Goal: Find specific page/section

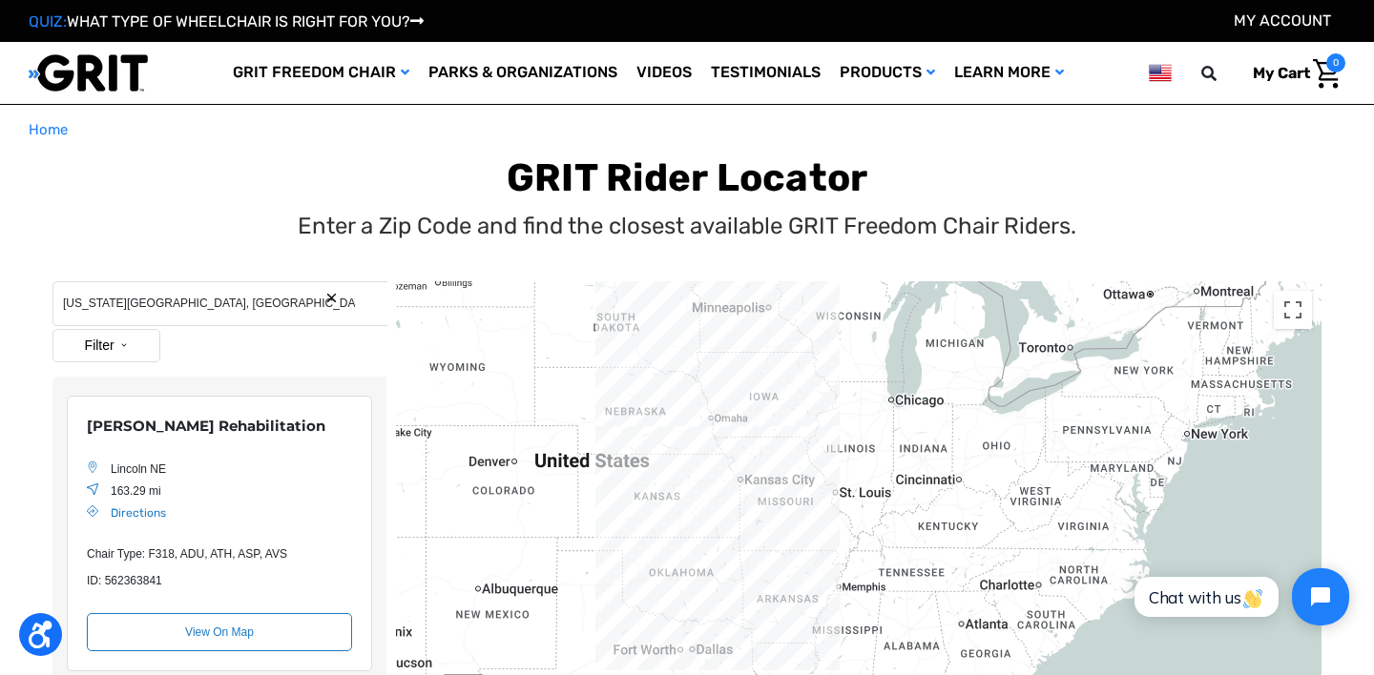
click at [217, 308] on input "[US_STATE][GEOGRAPHIC_DATA], [GEOGRAPHIC_DATA], [GEOGRAPHIC_DATA]" at bounding box center [219, 303] width 335 height 45
click at [217, 308] on input "Kansas City, MO, USA" at bounding box center [219, 303] width 335 height 45
type input "butler, pa"
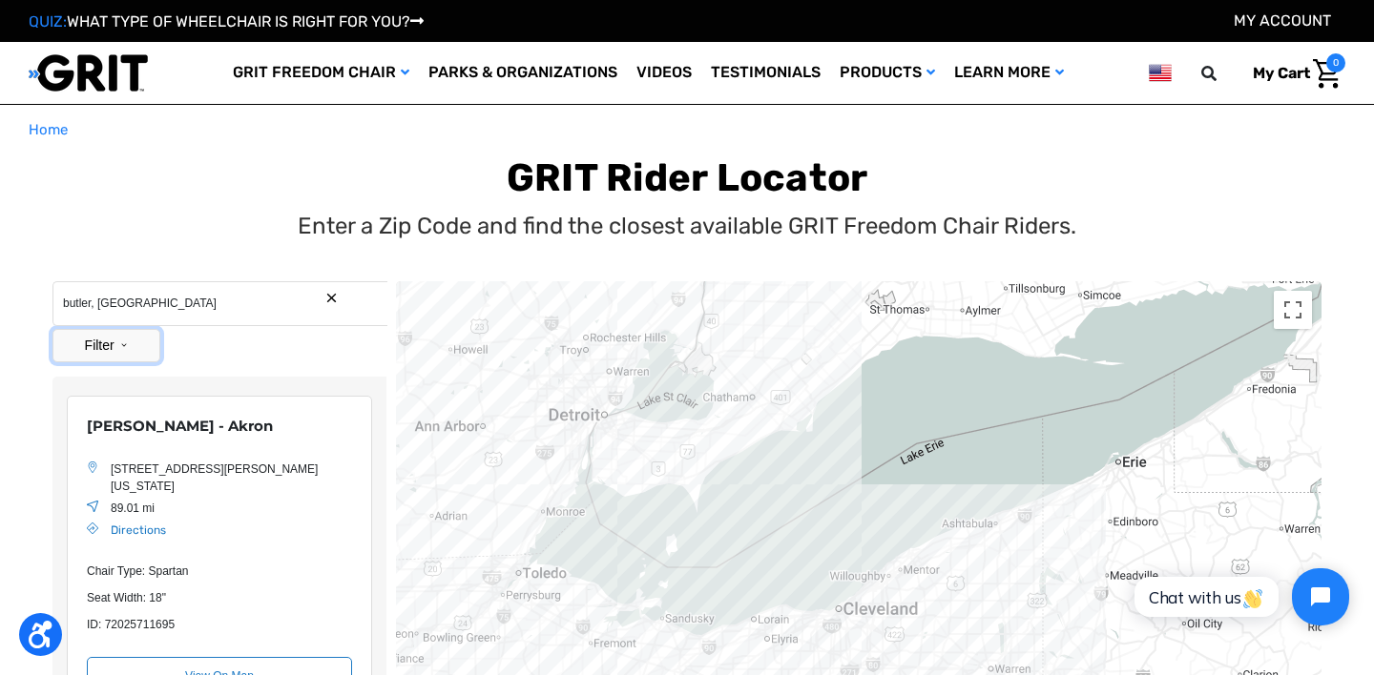
click at [129, 344] on button "Filter" at bounding box center [106, 345] width 108 height 33
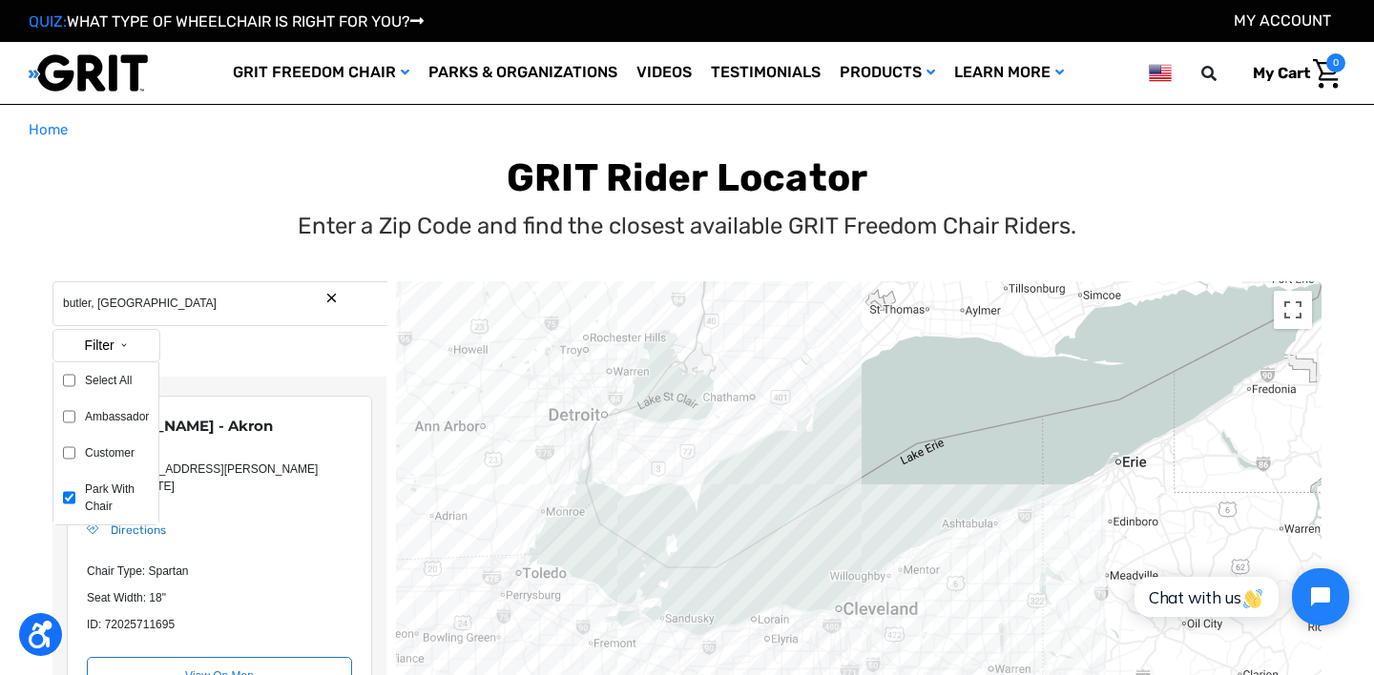
click at [128, 228] on div "Enter a Zip Code and find the closest available GRIT Freedom Chair Riders." at bounding box center [687, 226] width 1310 height 34
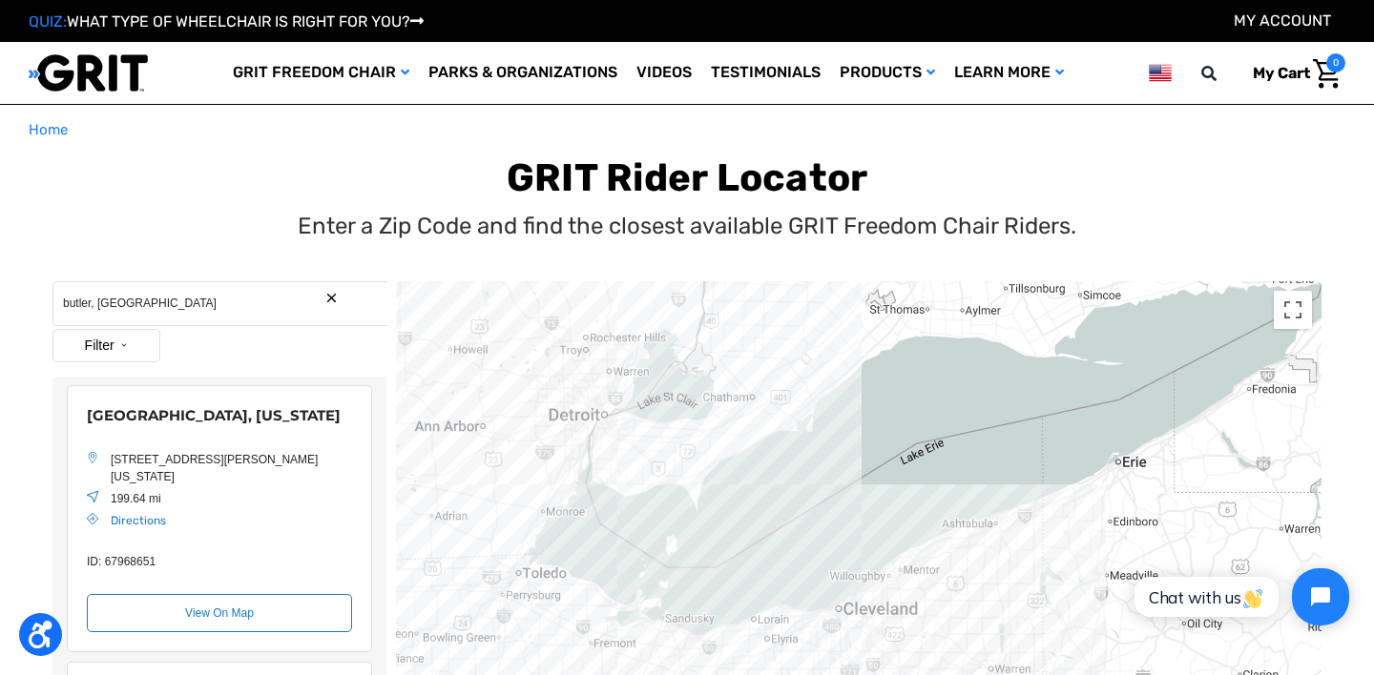
scroll to position [1262, 0]
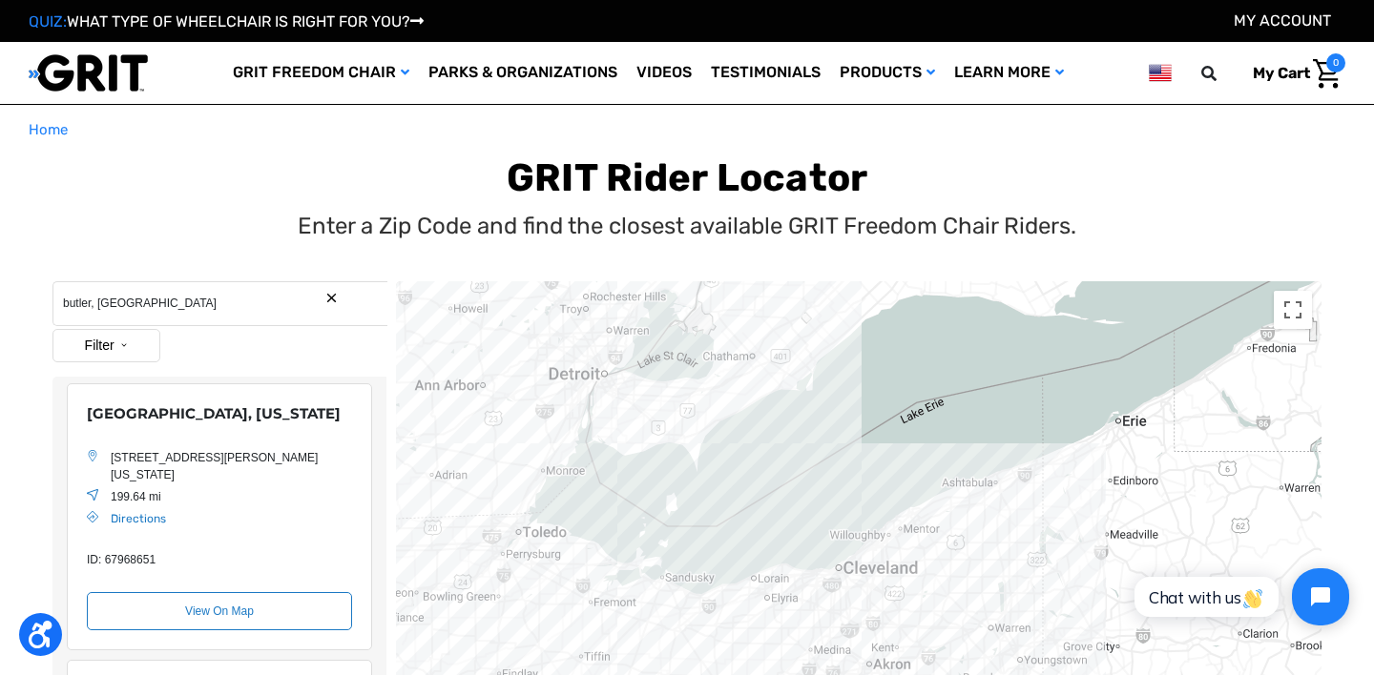
drag, startPoint x: 502, startPoint y: 587, endPoint x: 511, endPoint y: 290, distance: 296.8
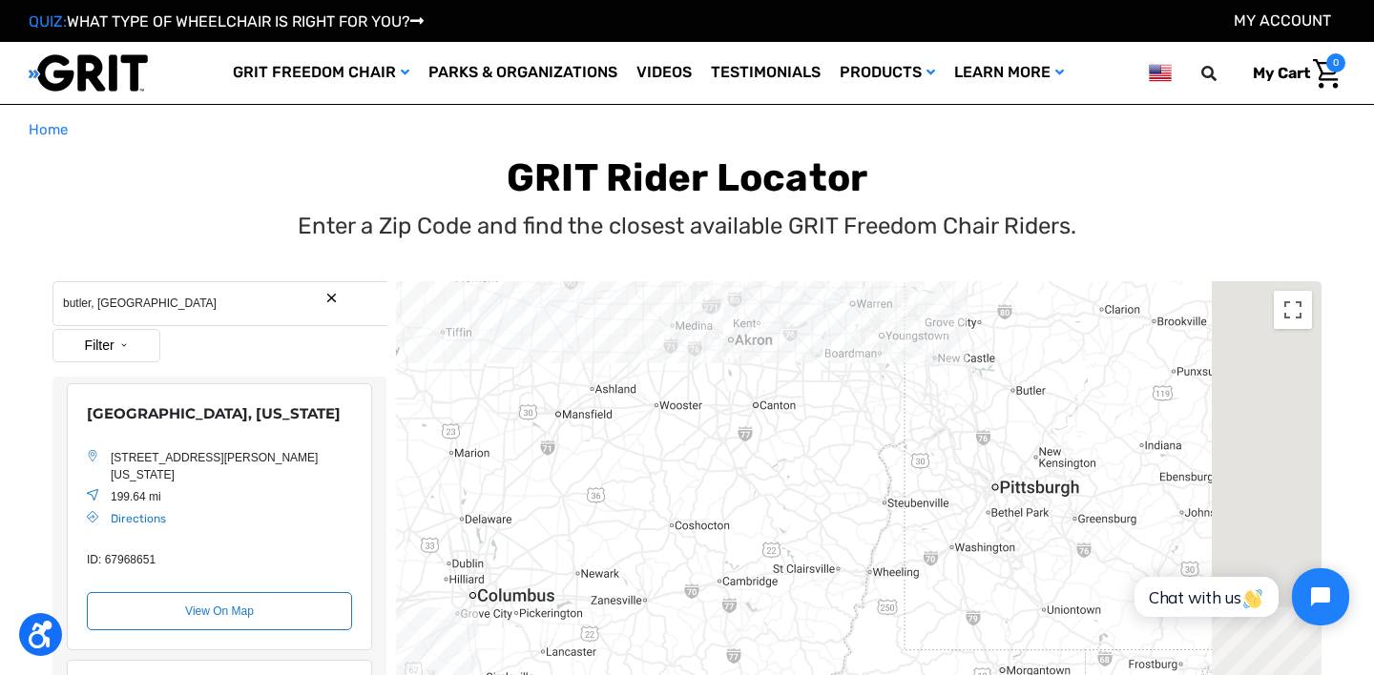
drag, startPoint x: 939, startPoint y: 384, endPoint x: 690, endPoint y: 374, distance: 249.2
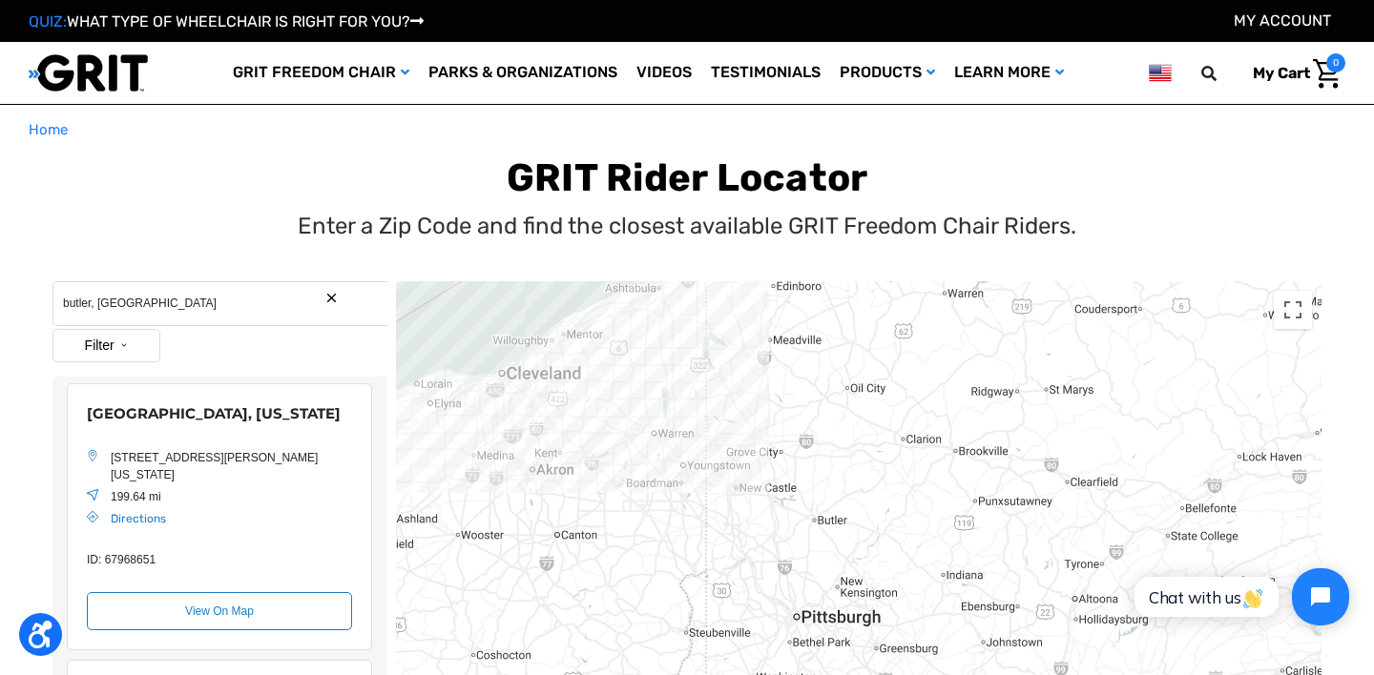
drag, startPoint x: 758, startPoint y: 370, endPoint x: 785, endPoint y: 466, distance: 99.1
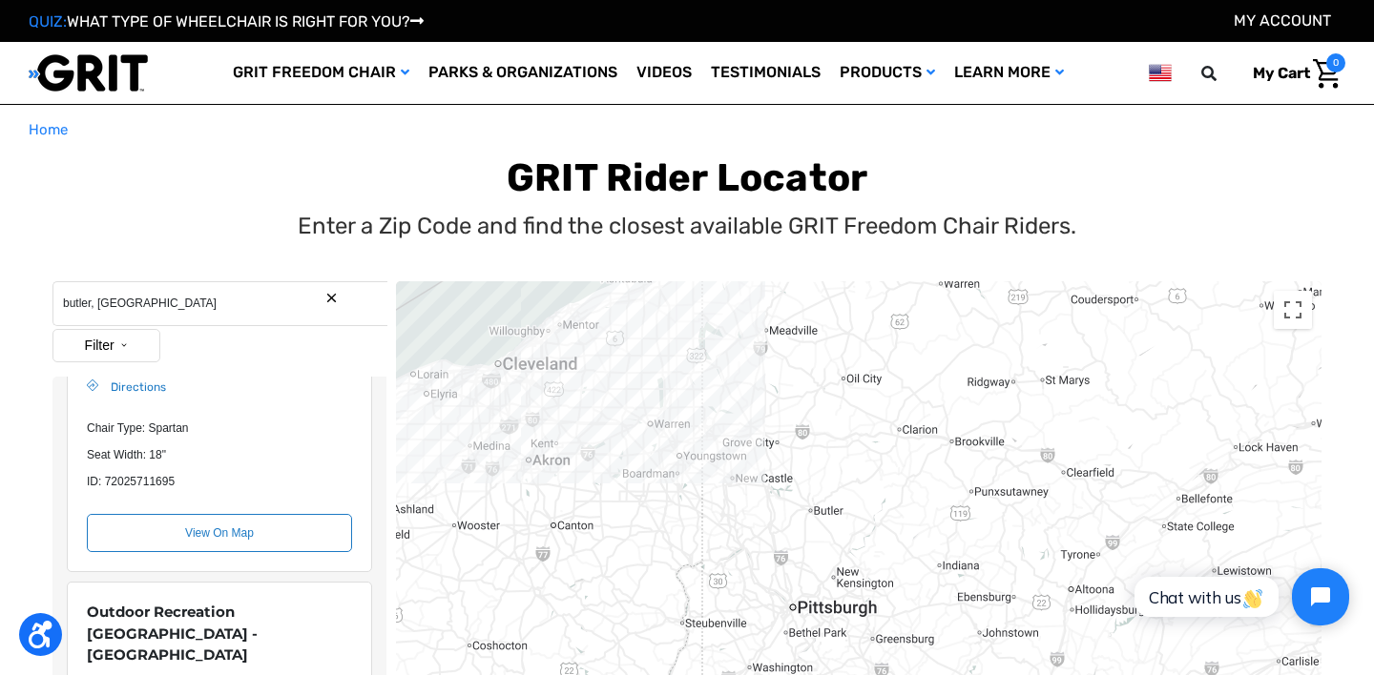
scroll to position [0, 0]
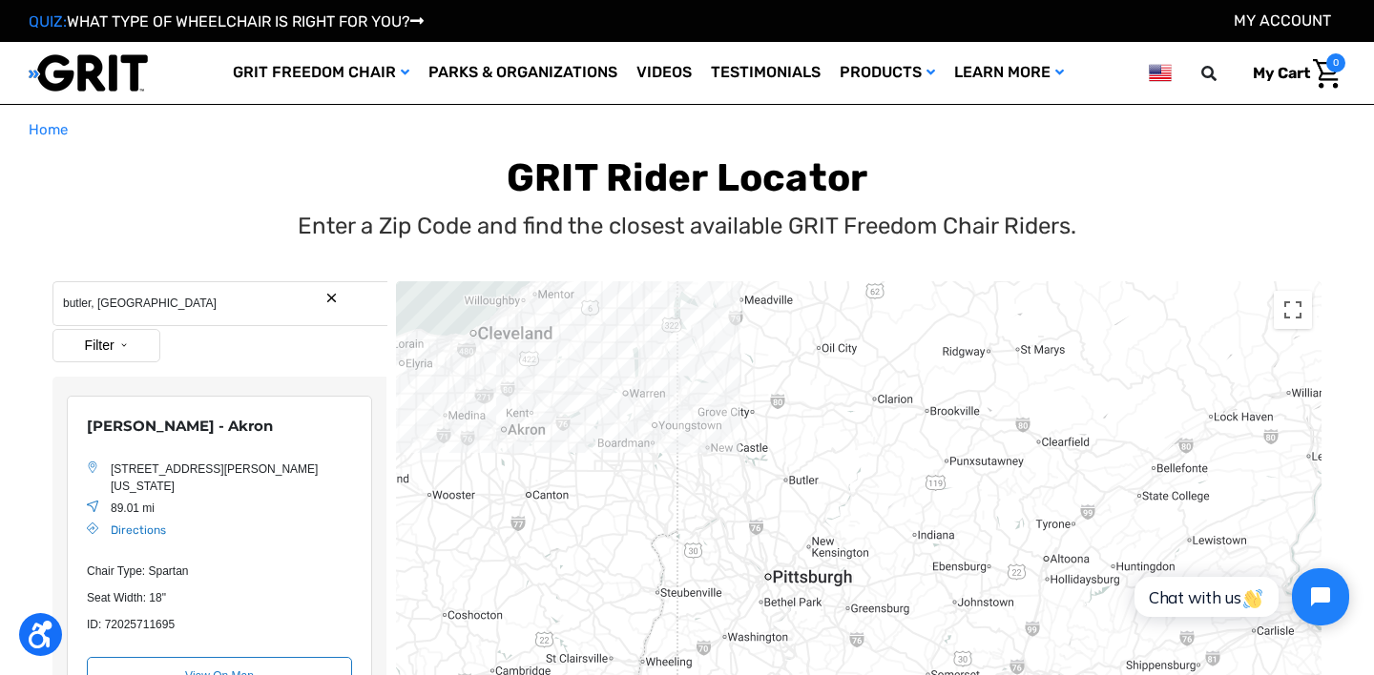
drag, startPoint x: 762, startPoint y: 409, endPoint x: 736, endPoint y: 381, distance: 38.5
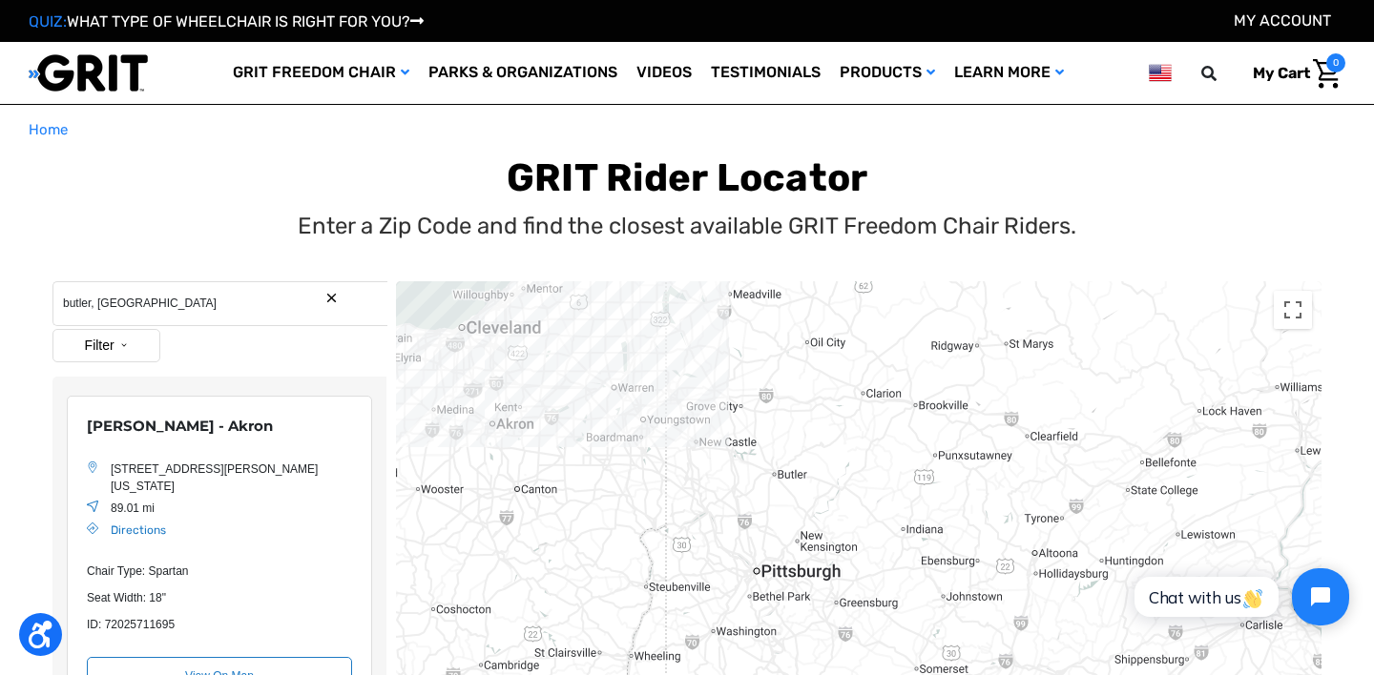
drag, startPoint x: 586, startPoint y: 453, endPoint x: 577, endPoint y: 448, distance: 9.8
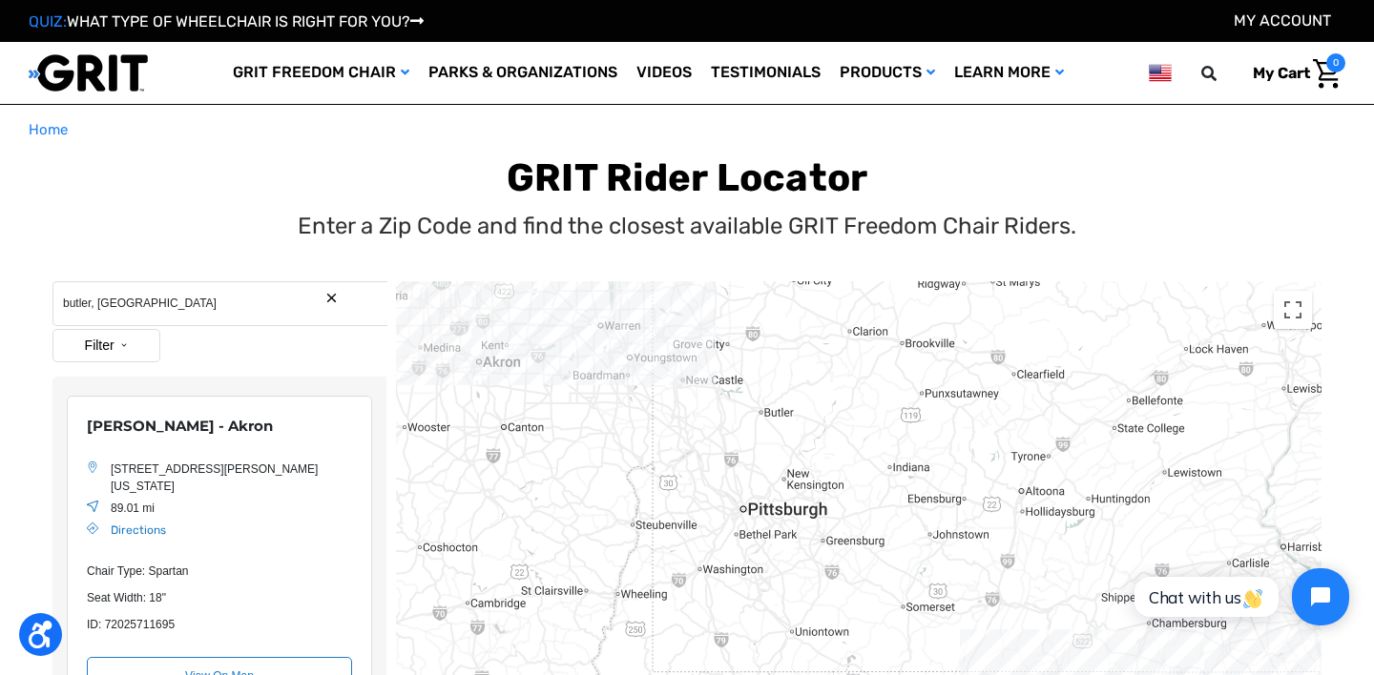
drag, startPoint x: 706, startPoint y: 503, endPoint x: 694, endPoint y: 438, distance: 66.0
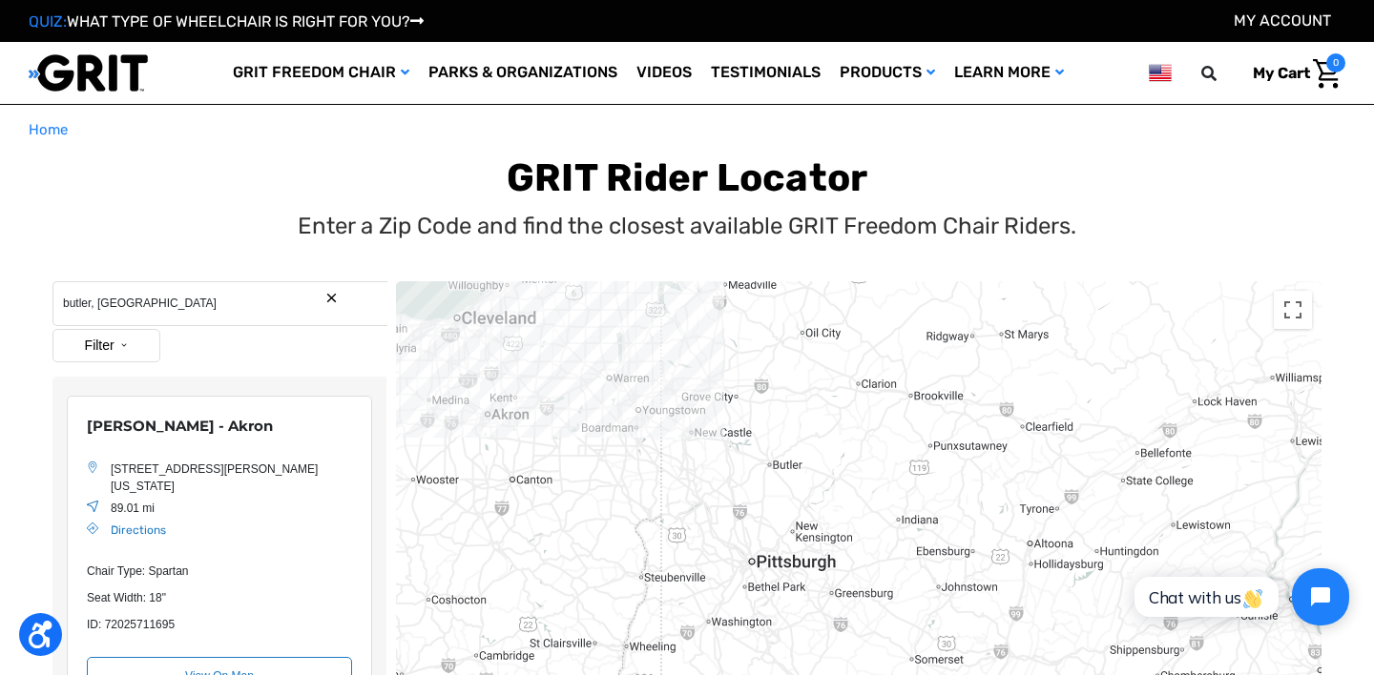
drag, startPoint x: 753, startPoint y: 426, endPoint x: 765, endPoint y: 490, distance: 65.1
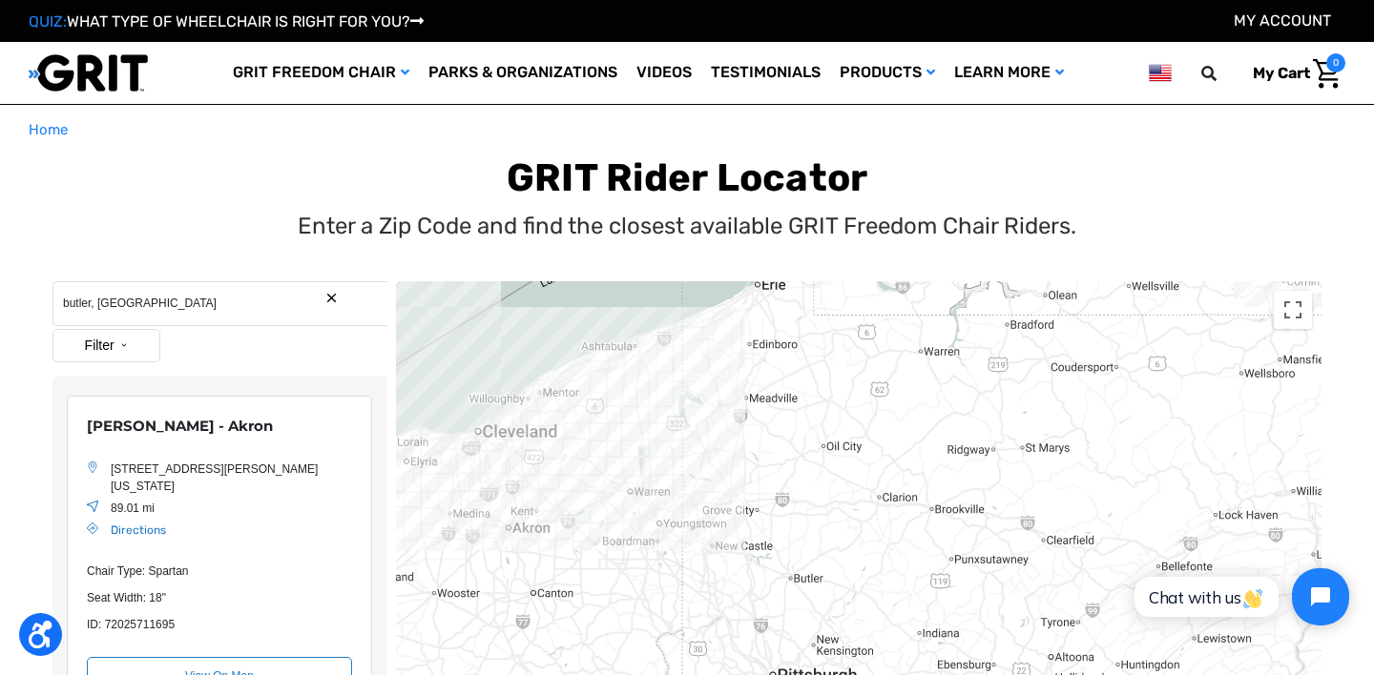
drag, startPoint x: 785, startPoint y: 345, endPoint x: 816, endPoint y: 468, distance: 126.8
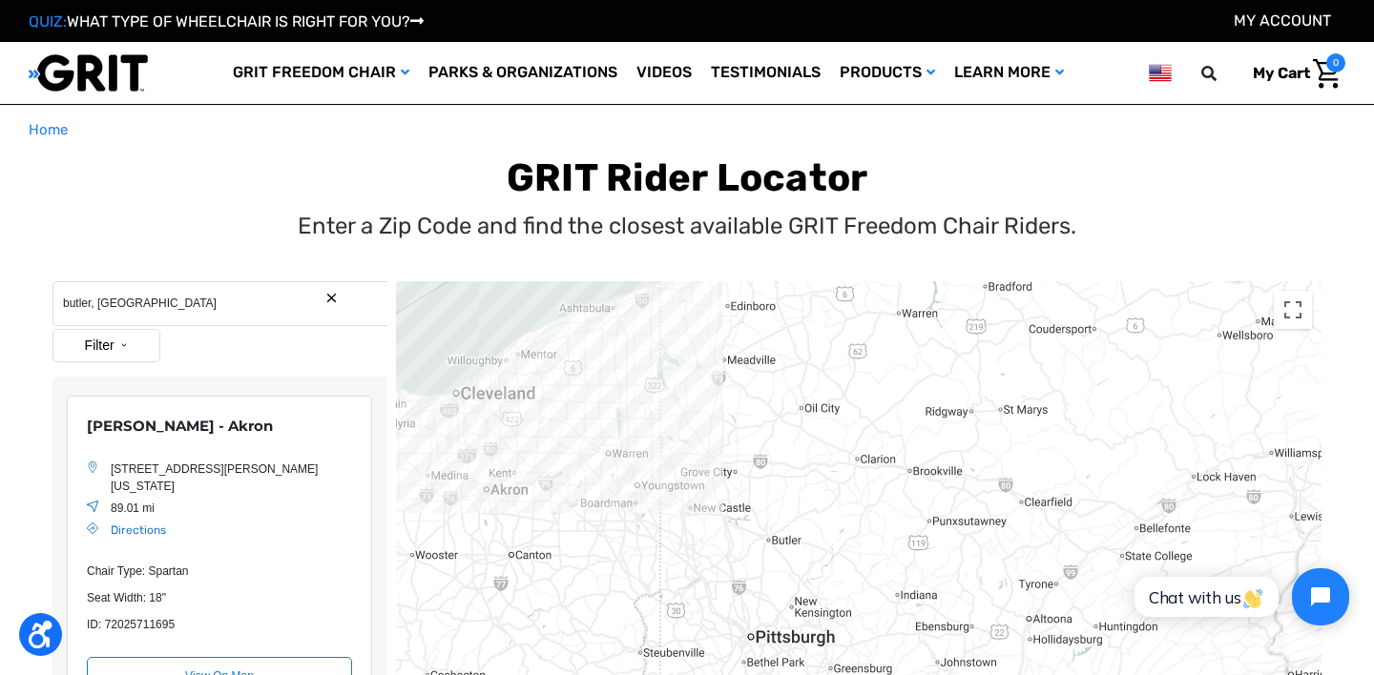
drag, startPoint x: 775, startPoint y: 507, endPoint x: 762, endPoint y: 469, distance: 40.1
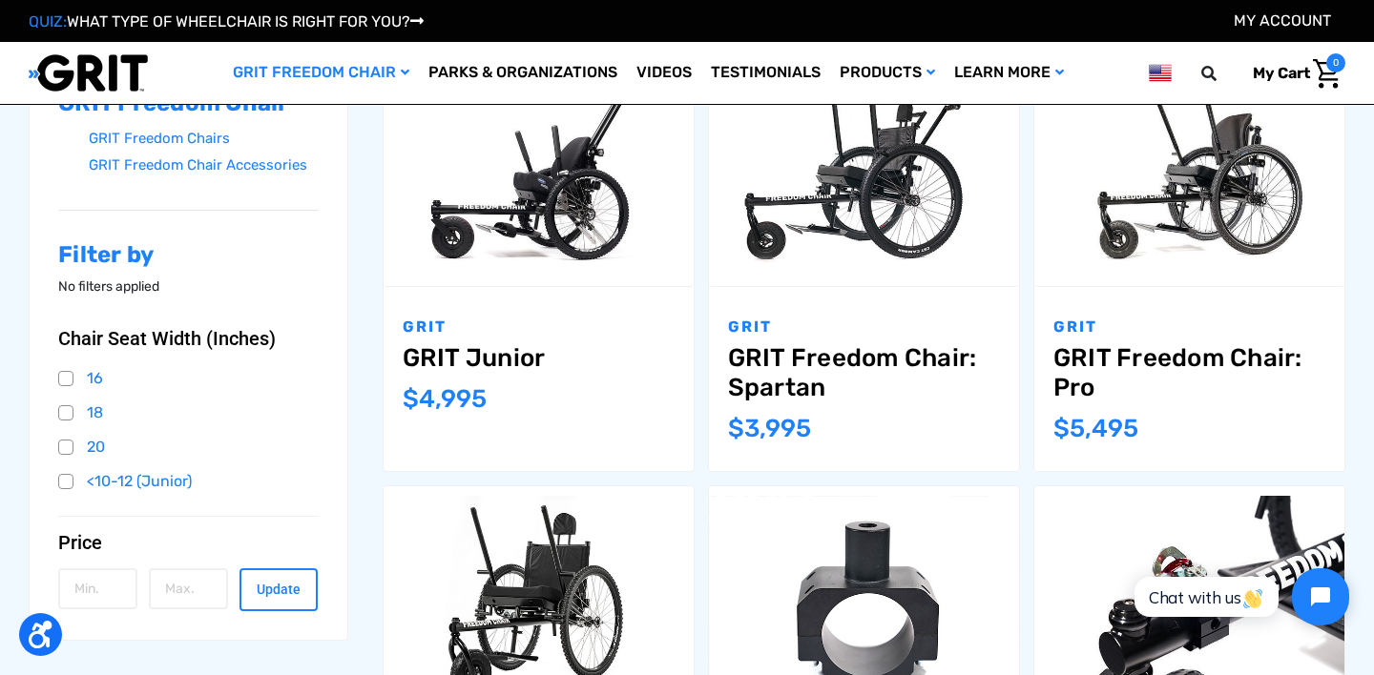
scroll to position [314, 0]
